Goal: Task Accomplishment & Management: Manage account settings

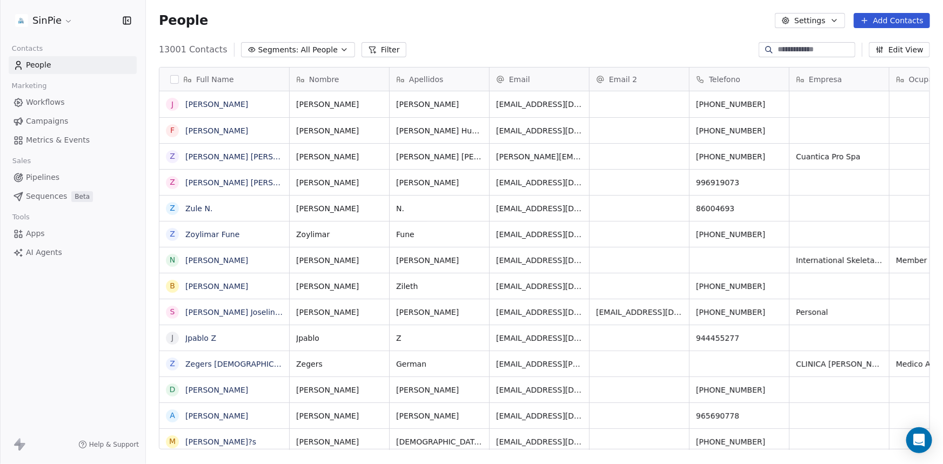
scroll to position [8, 8]
click at [32, 234] on span "Apps" at bounding box center [35, 233] width 19 height 11
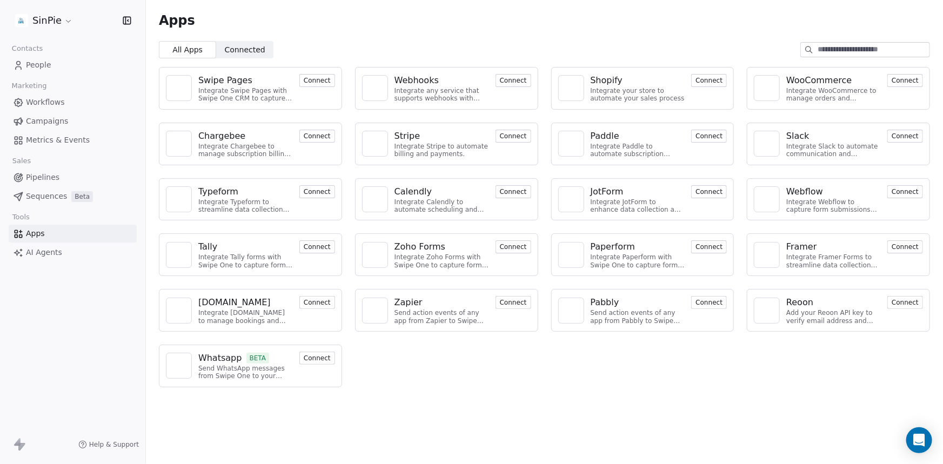
click at [235, 78] on div "Swipe Pages" at bounding box center [225, 80] width 54 height 13
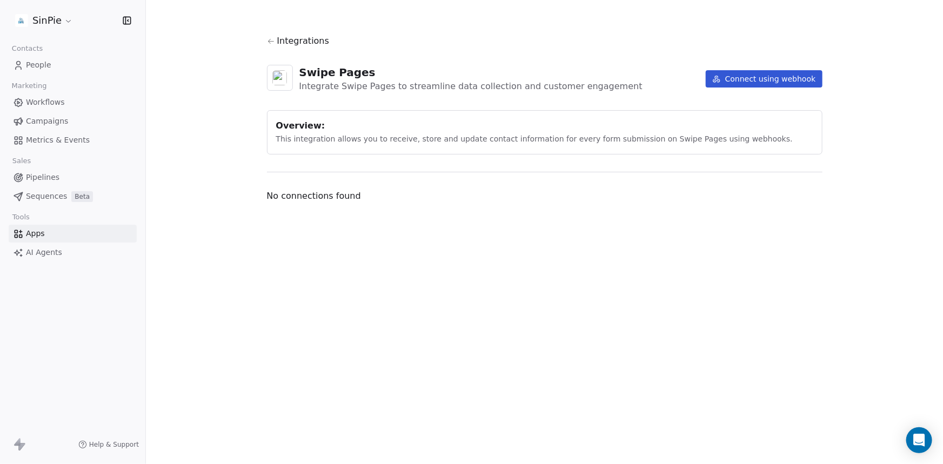
click at [35, 232] on span "Apps" at bounding box center [35, 233] width 19 height 11
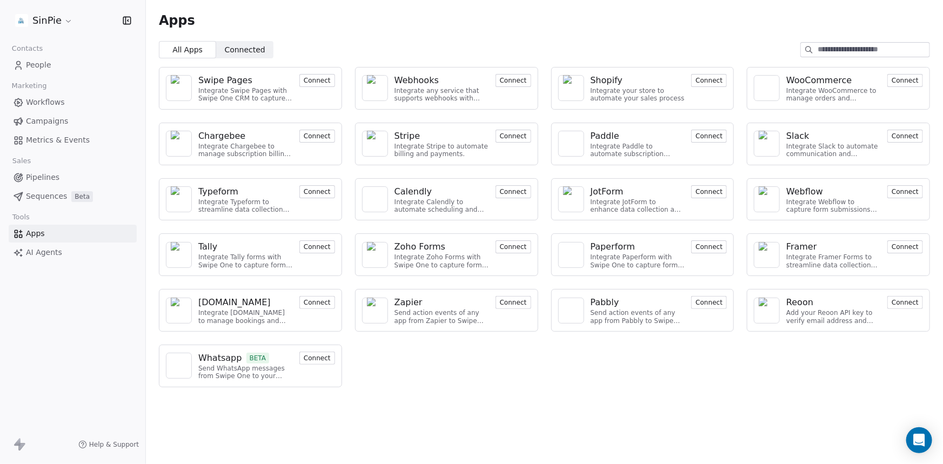
click at [430, 41] on div "All Apps All Apps Connected Connected" at bounding box center [544, 49] width 797 height 17
click at [34, 122] on span "Campaigns" at bounding box center [47, 121] width 42 height 11
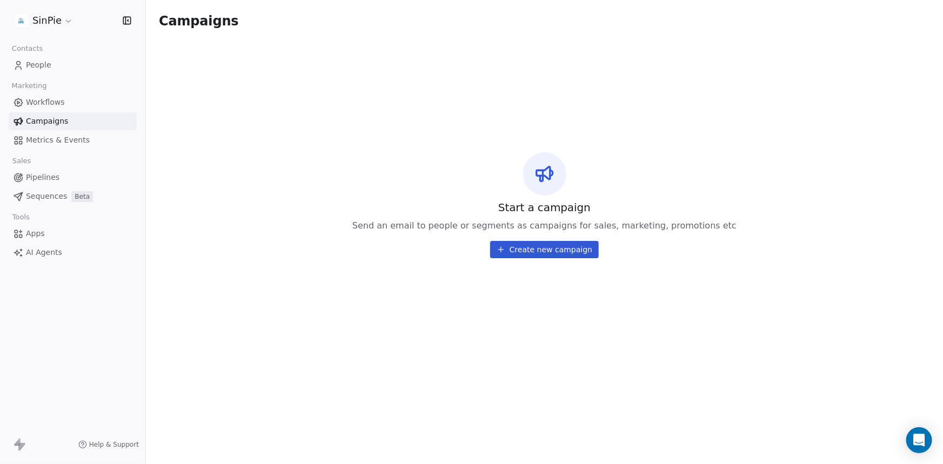
click at [544, 251] on button "Create new campaign" at bounding box center [544, 249] width 109 height 17
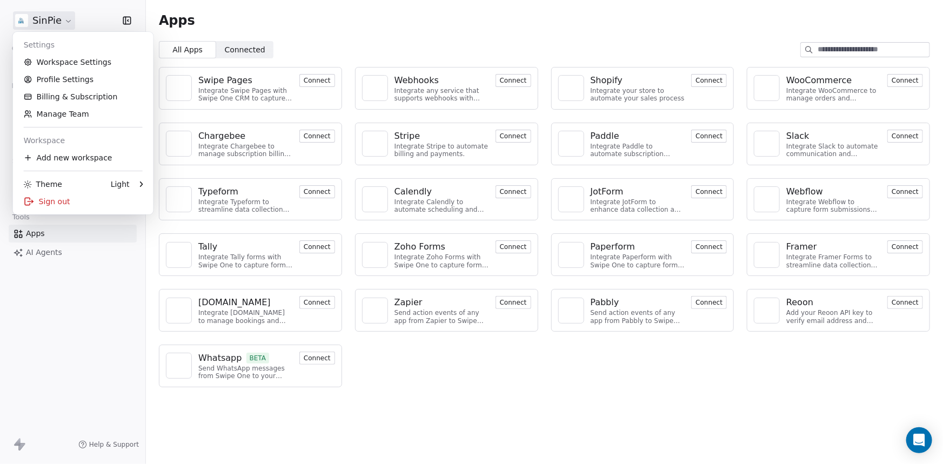
click at [65, 19] on html "SinPie Contacts People Marketing Workflows Campaigns Metrics & Events Sales Pip…" at bounding box center [471, 232] width 943 height 464
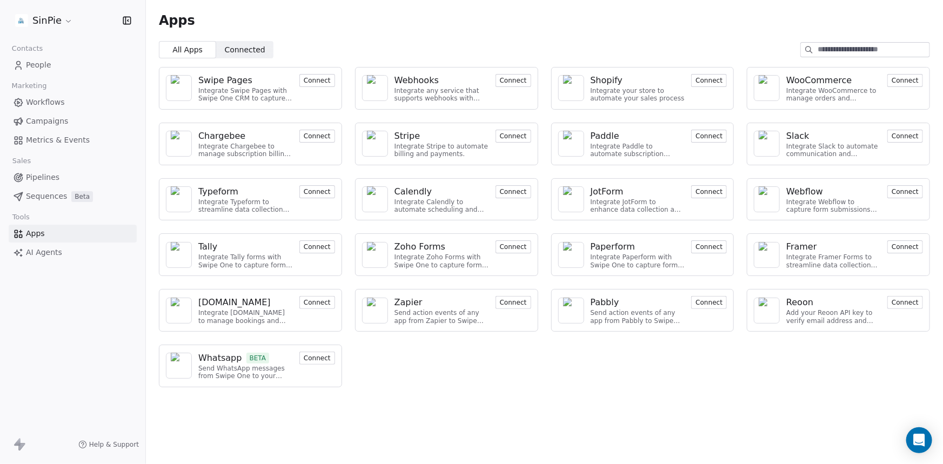
click at [251, 50] on span "Connected" at bounding box center [245, 49] width 41 height 11
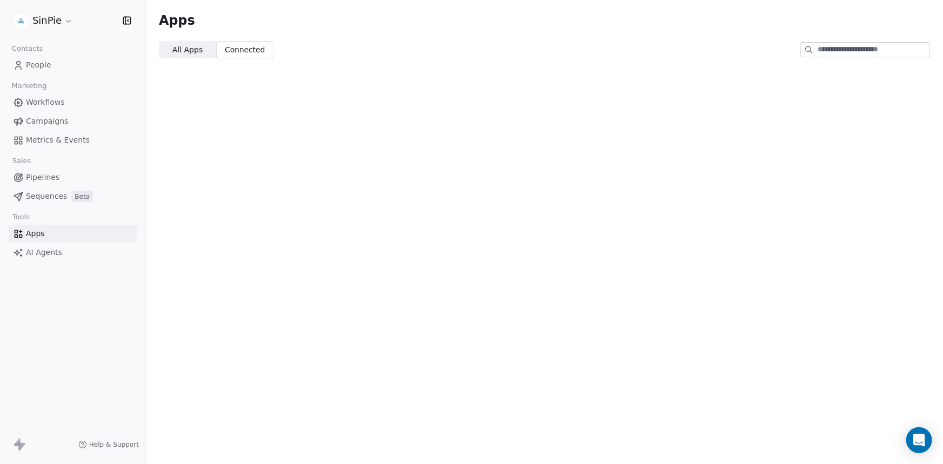
click at [191, 49] on span "All Apps" at bounding box center [187, 49] width 30 height 11
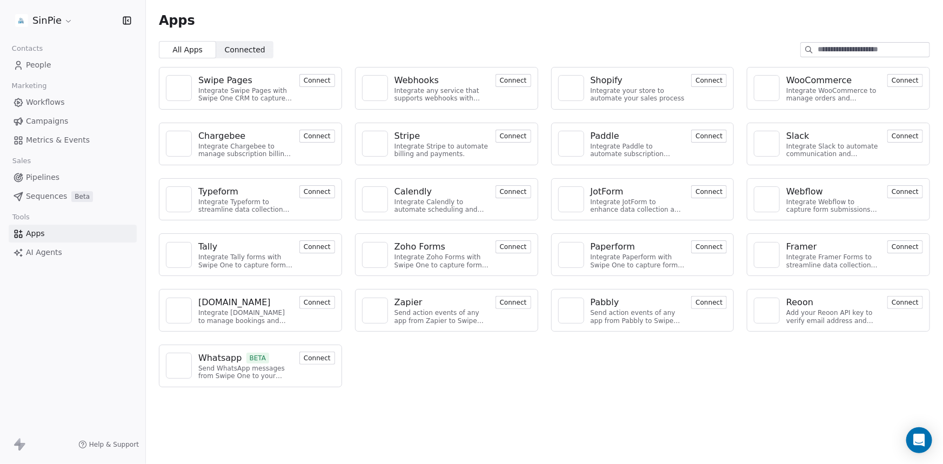
click at [64, 20] on html "SinPie Contacts People Marketing Workflows Campaigns Metrics & Events Sales Pip…" at bounding box center [471, 232] width 943 height 464
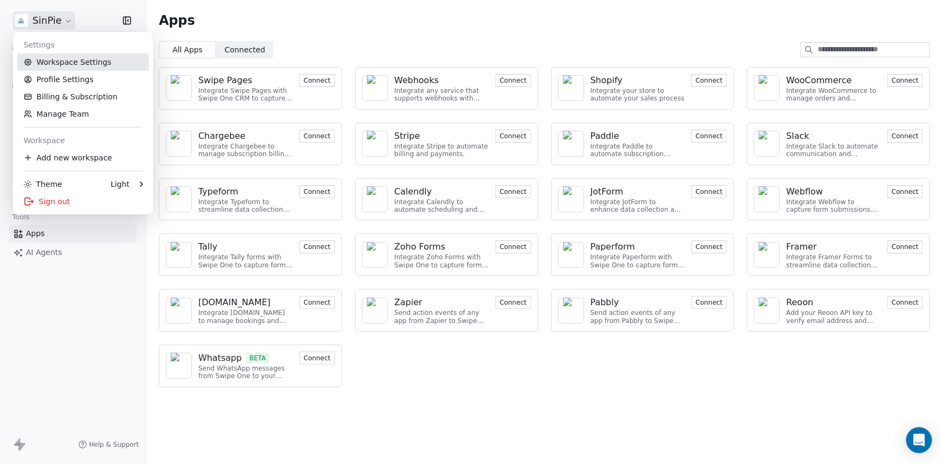
click at [64, 62] on link "Workspace Settings" at bounding box center [83, 61] width 132 height 17
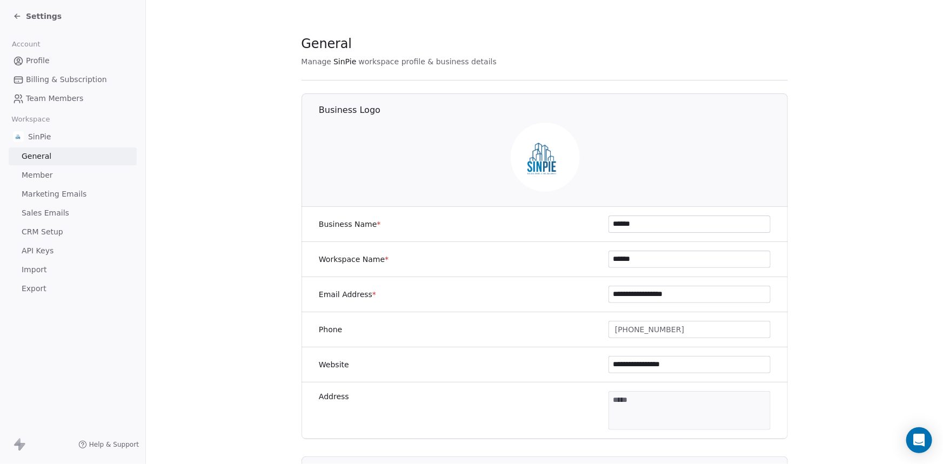
click at [15, 15] on icon at bounding box center [17, 16] width 9 height 9
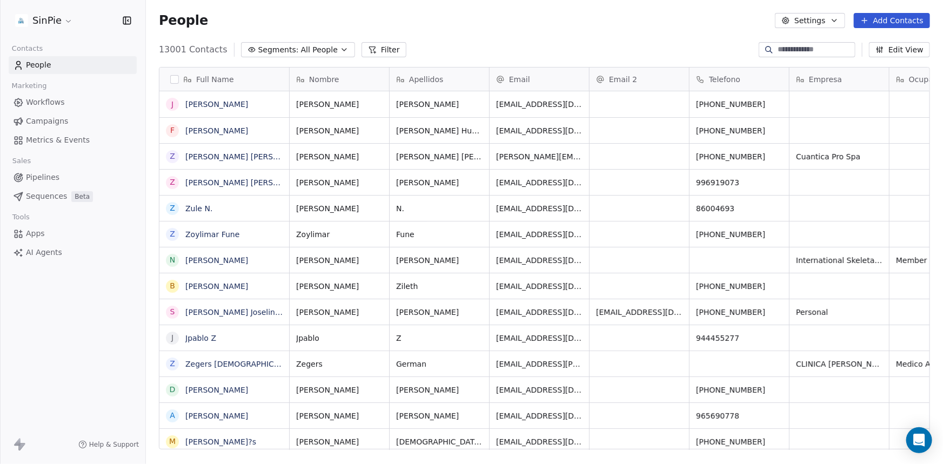
scroll to position [400, 790]
click at [64, 22] on html "SinPie Contacts People Marketing Workflows Campaigns Metrics & Events Sales Pip…" at bounding box center [471, 232] width 943 height 464
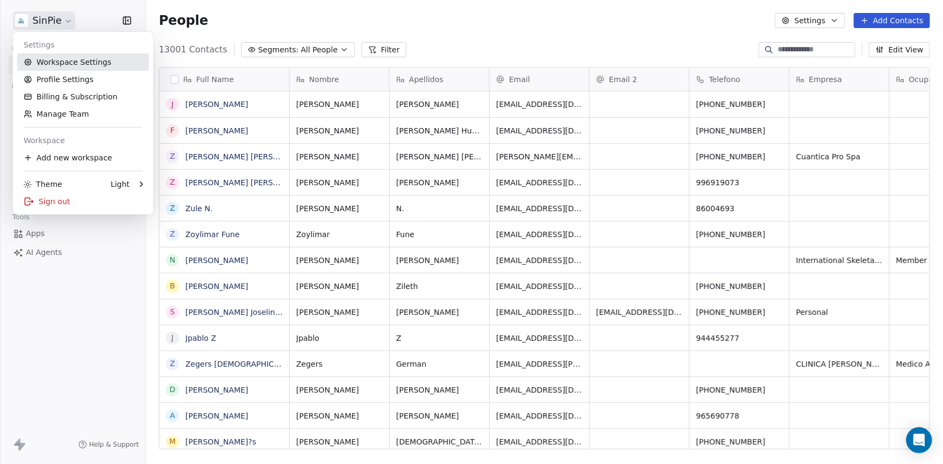
click at [69, 60] on link "Workspace Settings" at bounding box center [83, 61] width 132 height 17
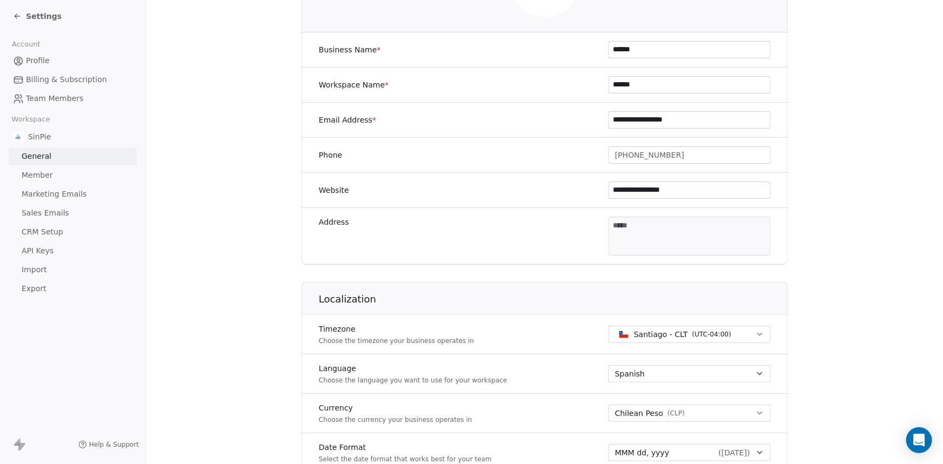
scroll to position [180, 0]
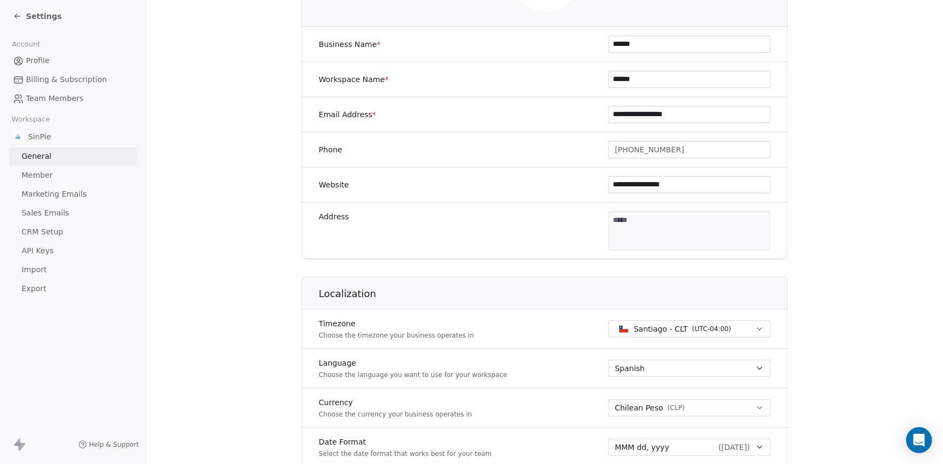
click at [49, 195] on span "Marketing Emails" at bounding box center [54, 194] width 65 height 11
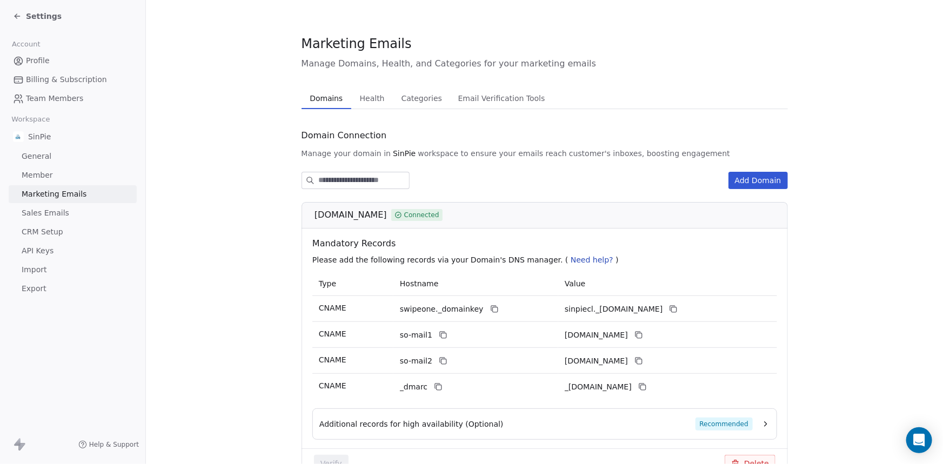
click at [45, 213] on span "Sales Emails" at bounding box center [46, 213] width 48 height 11
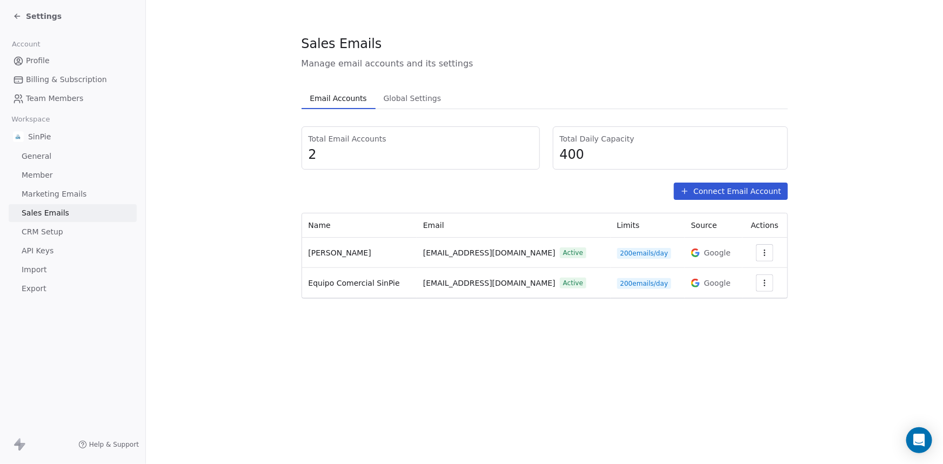
click at [45, 232] on span "CRM Setup" at bounding box center [43, 231] width 42 height 11
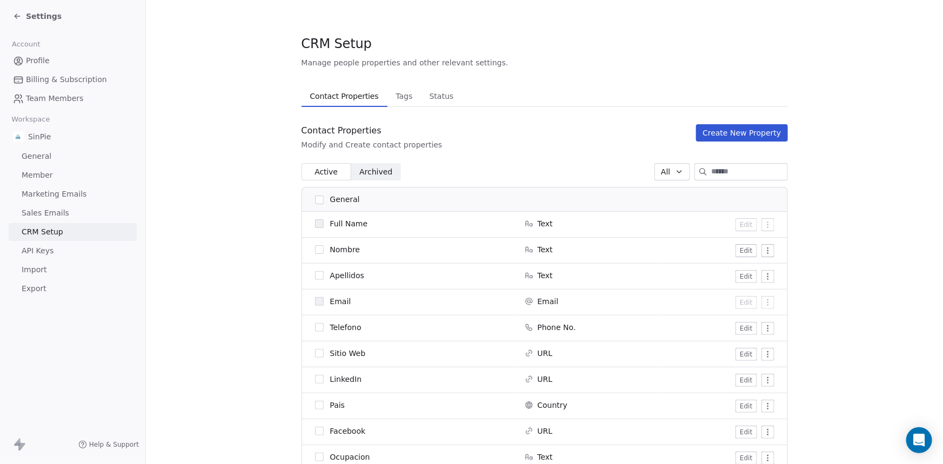
click at [44, 251] on span "API Keys" at bounding box center [38, 250] width 32 height 11
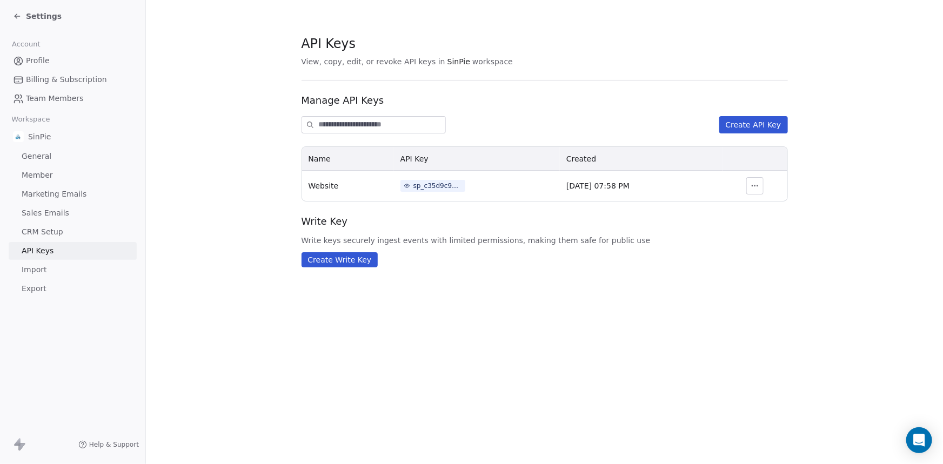
click at [39, 270] on span "Import" at bounding box center [34, 269] width 25 height 11
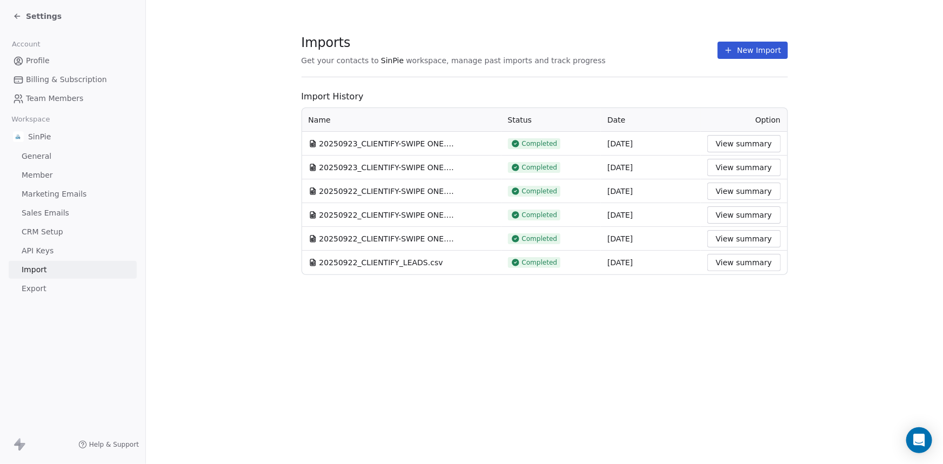
click at [43, 251] on span "API Keys" at bounding box center [38, 250] width 32 height 11
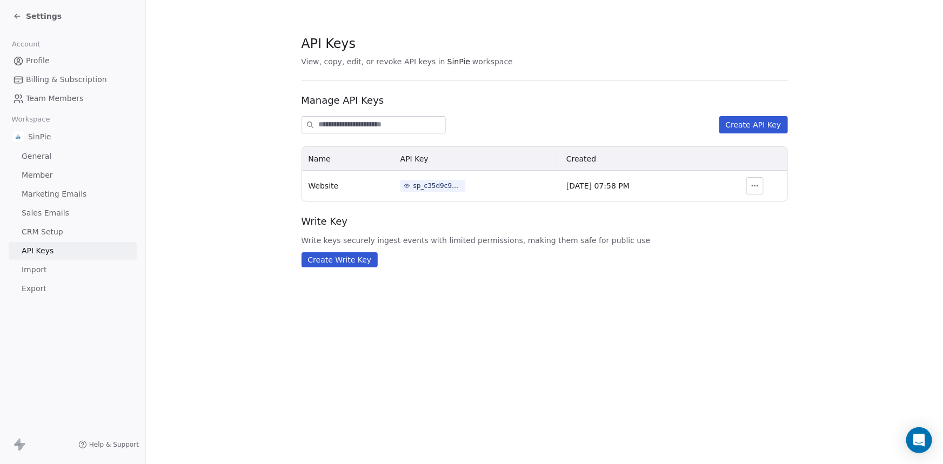
click at [16, 18] on icon at bounding box center [17, 16] width 9 height 9
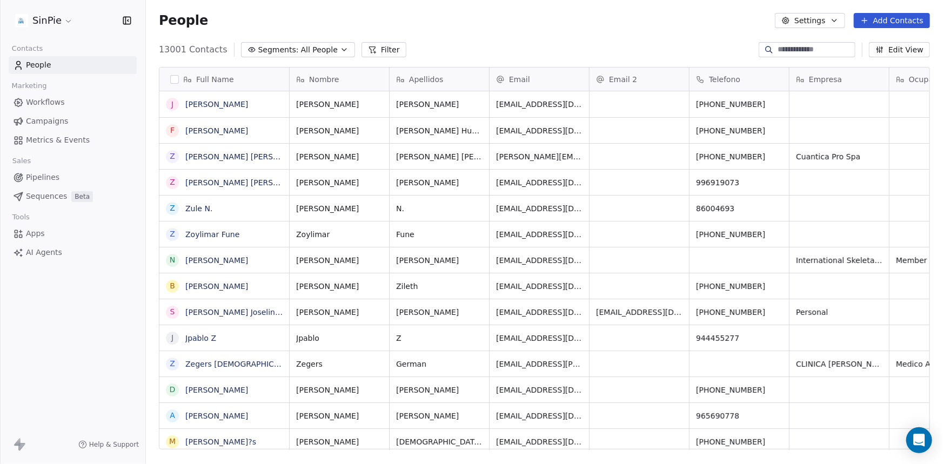
scroll to position [400, 790]
click at [422, 24] on div "People Settings Add Contacts" at bounding box center [544, 20] width 771 height 15
click at [510, 25] on div "People Settings Add Contacts" at bounding box center [544, 20] width 771 height 15
